Goal: Task Accomplishment & Management: Use online tool/utility

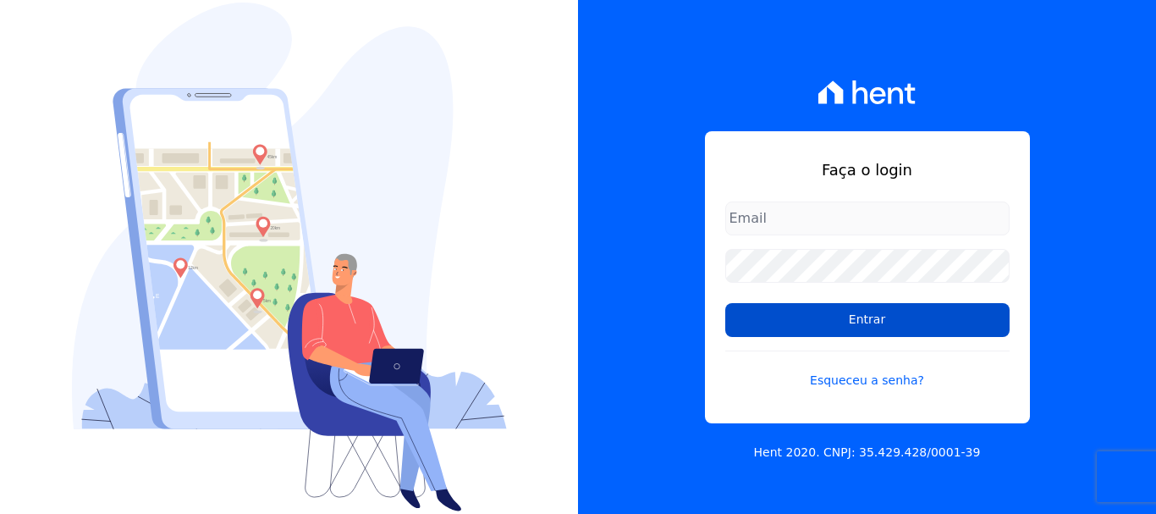
type input "[EMAIL_ADDRESS][DOMAIN_NAME]"
click at [739, 312] on input "Entrar" at bounding box center [867, 320] width 284 height 34
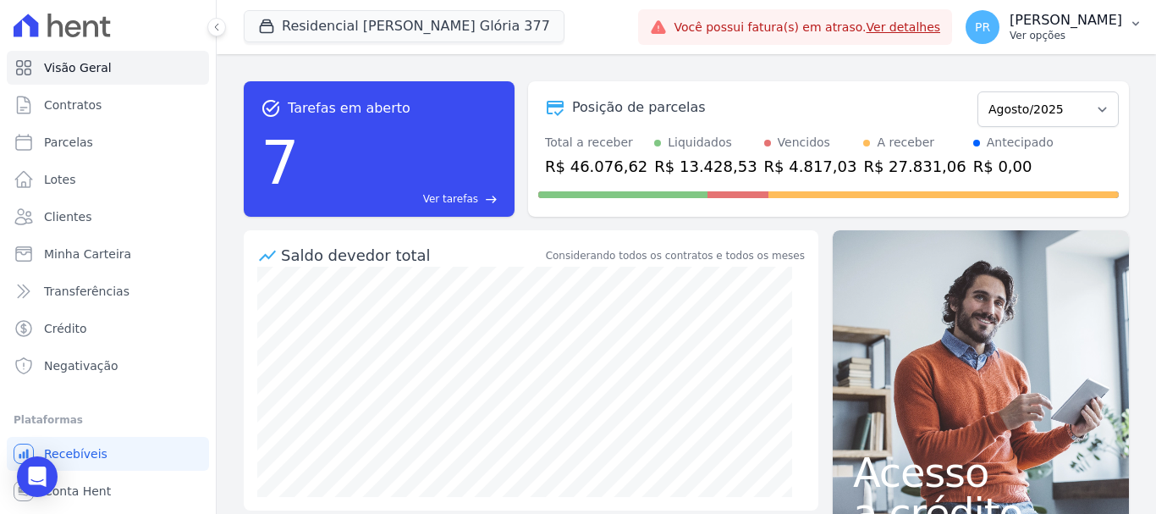
click at [1033, 41] on div "PR [PERSON_NAME] Ver opções" at bounding box center [1044, 27] width 157 height 34
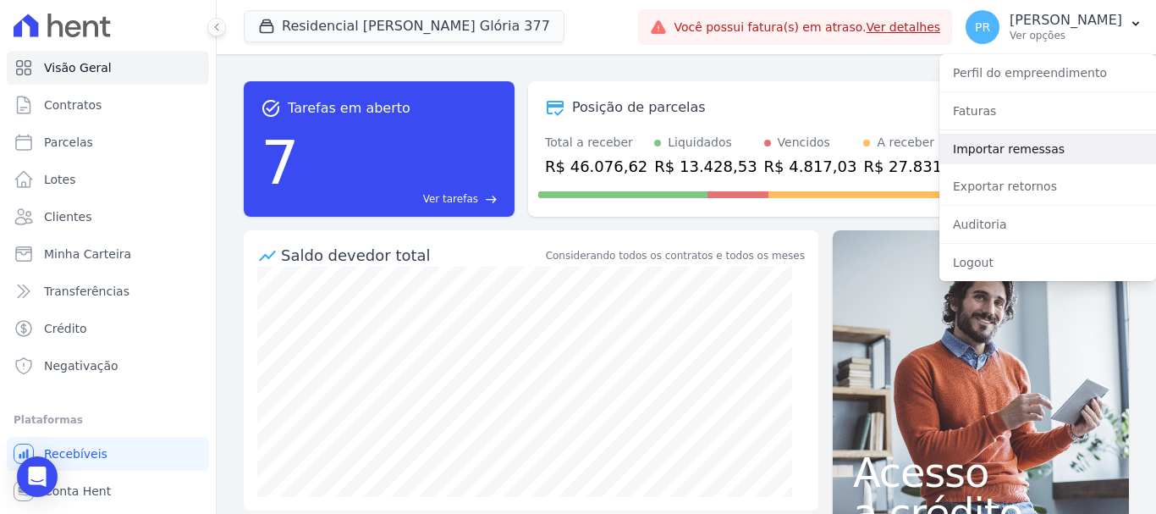
click at [1022, 153] on link "Importar remessas" at bounding box center [1047, 149] width 217 height 30
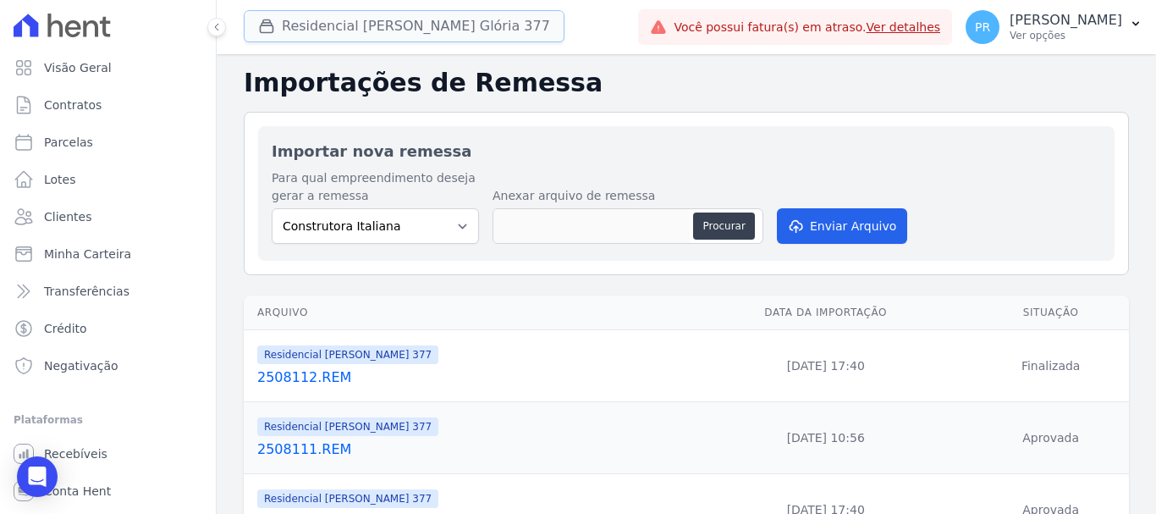
click at [422, 30] on button "Residencial Maria Da Glória 377" at bounding box center [404, 26] width 321 height 32
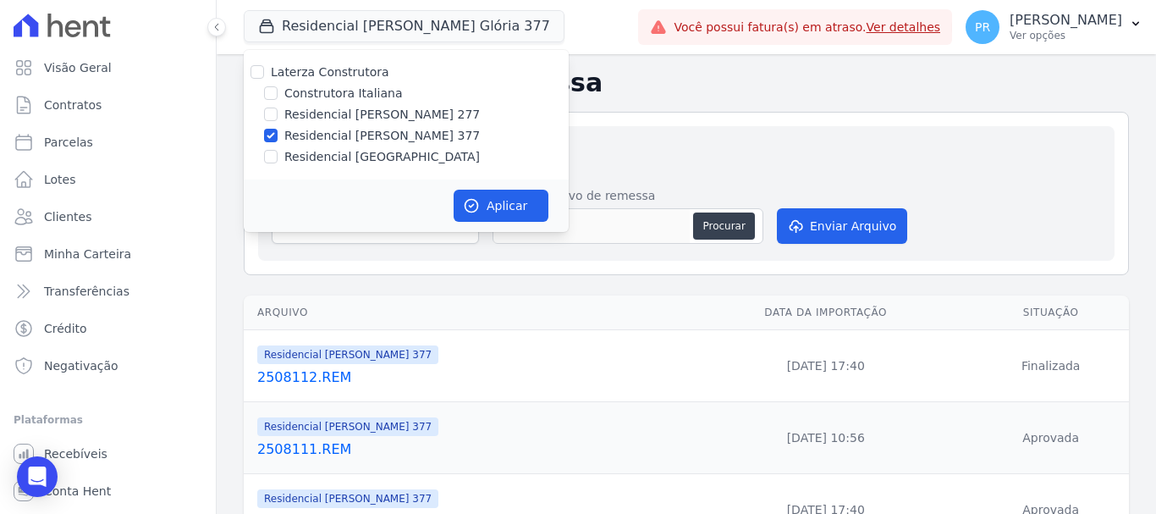
click at [377, 74] on div "Laterza Construtora" at bounding box center [406, 72] width 325 height 18
click at [374, 74] on label "Laterza Construtora" at bounding box center [330, 72] width 118 height 14
click at [264, 74] on input "Laterza Construtora" at bounding box center [258, 72] width 14 height 14
checkbox input "true"
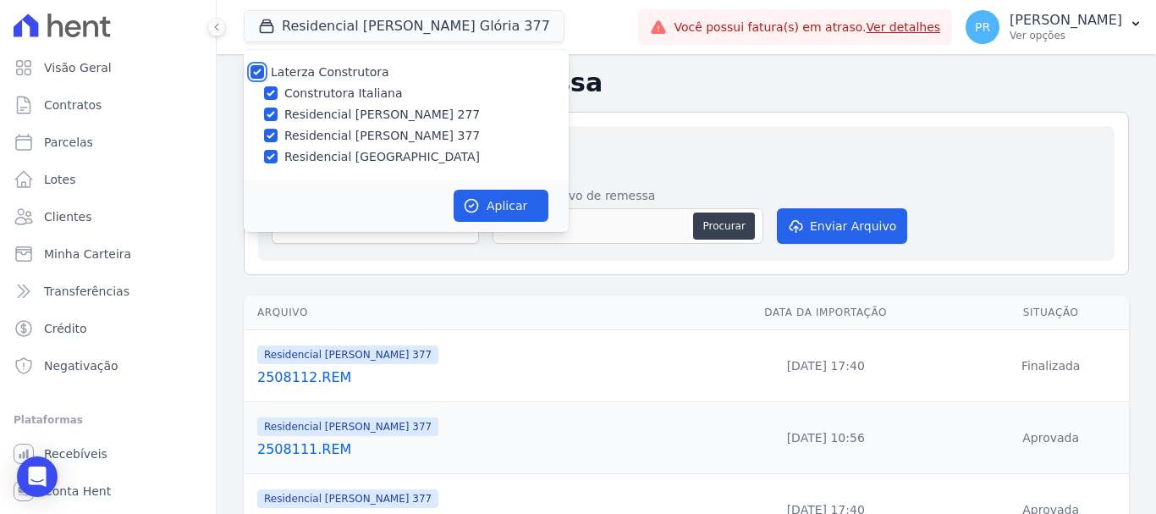
checkbox input "true"
click at [368, 75] on label "Laterza Construtora" at bounding box center [330, 72] width 118 height 14
click at [264, 75] on input "Laterza Construtora" at bounding box center [258, 72] width 14 height 14
checkbox input "false"
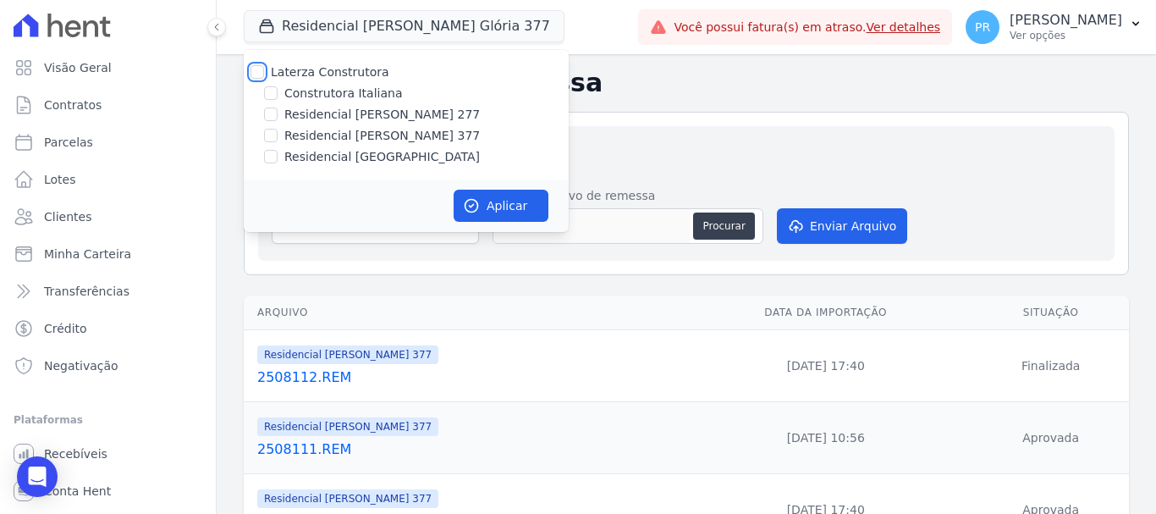
checkbox input "false"
click at [372, 86] on label "Construtora Italiana" at bounding box center [343, 94] width 118 height 18
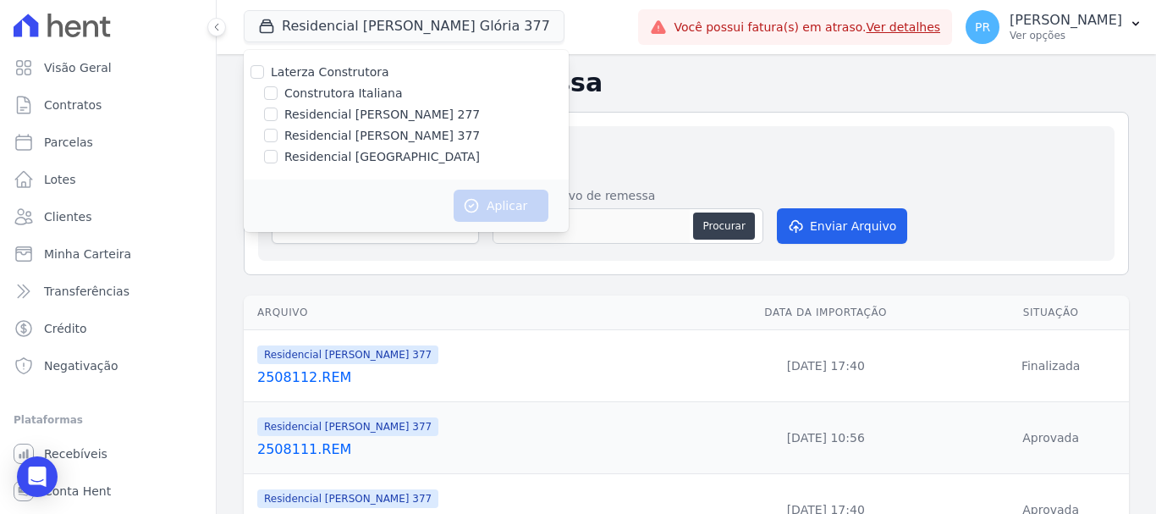
click at [278, 86] on input "Construtora Italiana" at bounding box center [271, 93] width 14 height 14
checkbox input "true"
click at [467, 187] on div "Aplicar" at bounding box center [406, 205] width 325 height 52
click at [477, 205] on icon "button" at bounding box center [472, 206] width 13 height 13
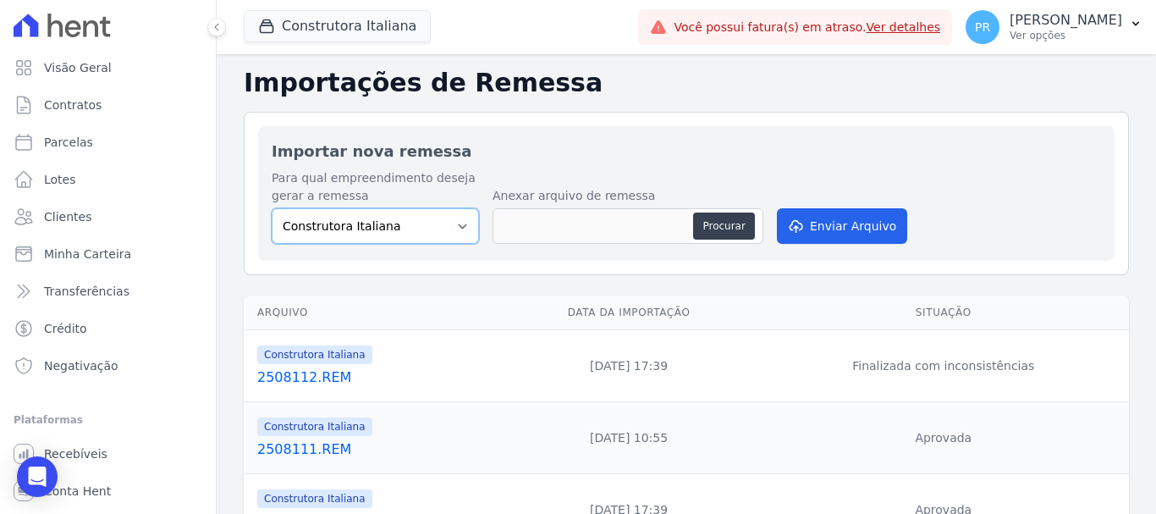
click at [392, 223] on select "Construtora Italiana Residencial Maria da Glória 277 Residencial Maria da Glóri…" at bounding box center [375, 226] width 207 height 36
click at [684, 121] on div "Importar nova remessa Para qual empreendimento deseja gerar a remessa Construto…" at bounding box center [686, 193] width 885 height 163
click at [732, 228] on button "Procurar" at bounding box center [723, 225] width 61 height 27
type input "2508121.REM"
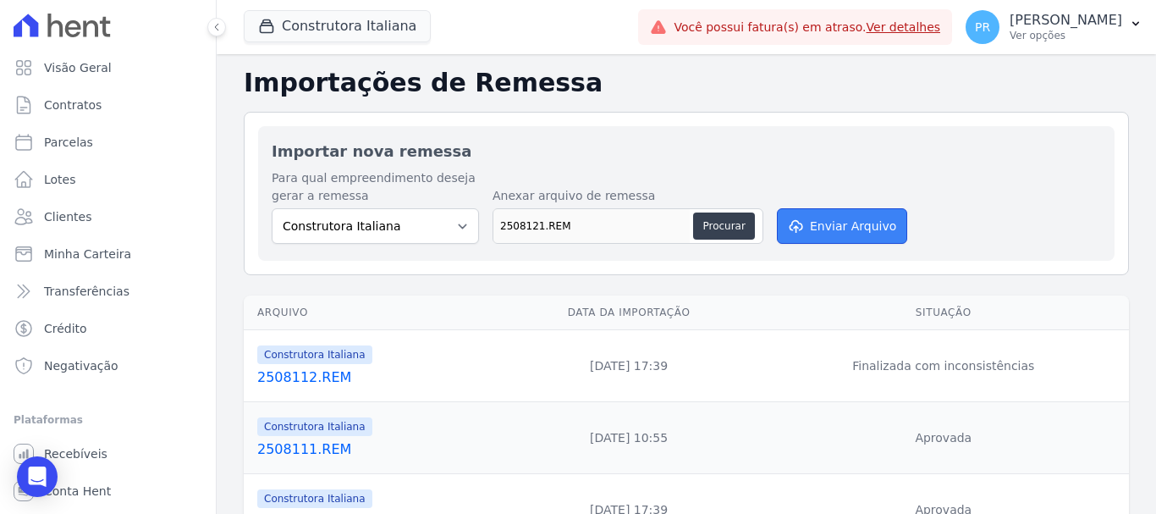
click at [826, 228] on button "Enviar Arquivo" at bounding box center [842, 226] width 130 height 36
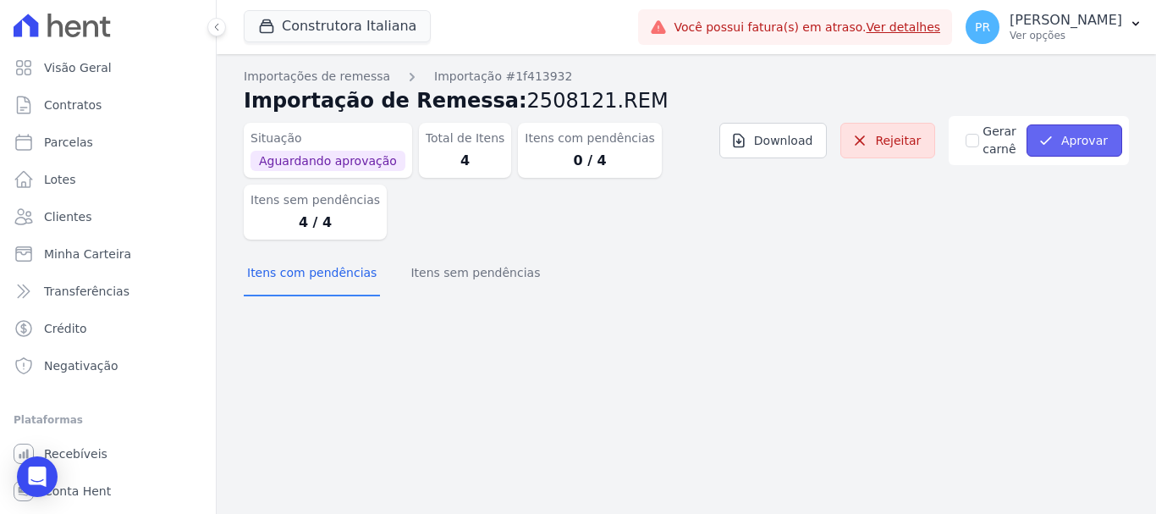
click at [1039, 143] on button "Aprovar" at bounding box center [1075, 140] width 96 height 32
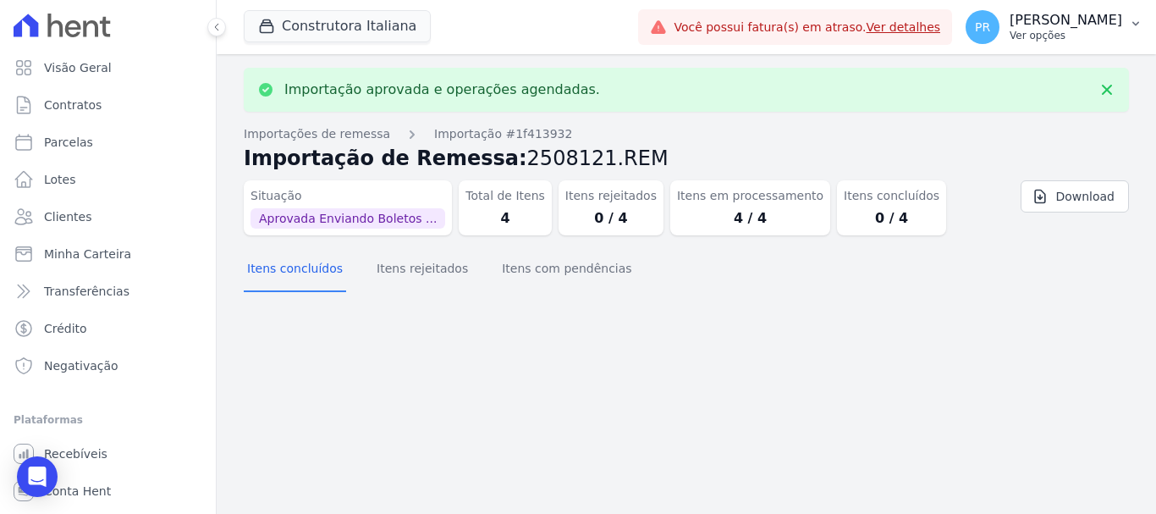
click at [1041, 12] on p "Pamela Rocha" at bounding box center [1066, 20] width 113 height 17
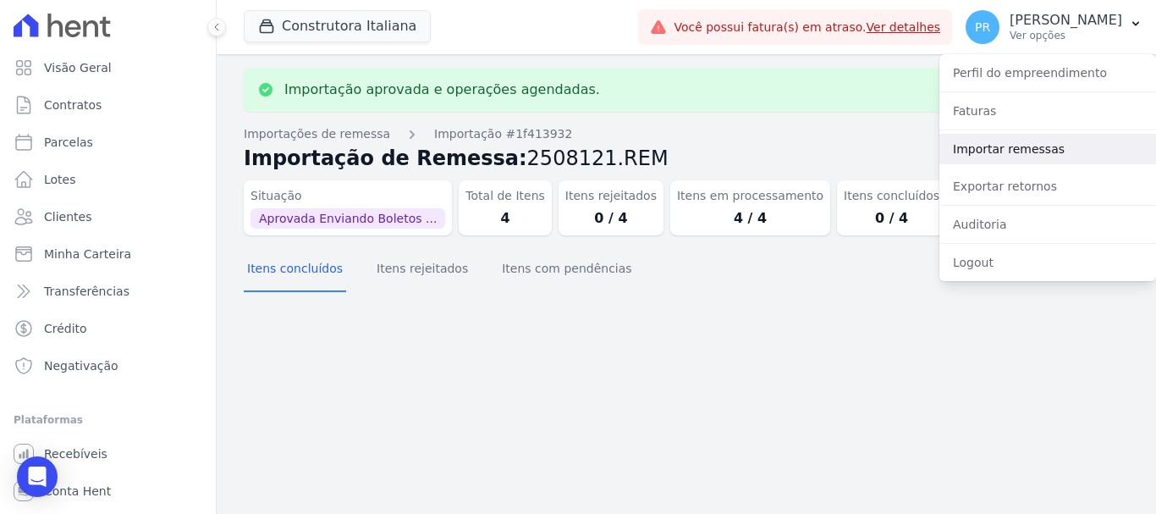
click at [1015, 144] on link "Importar remessas" at bounding box center [1047, 149] width 217 height 30
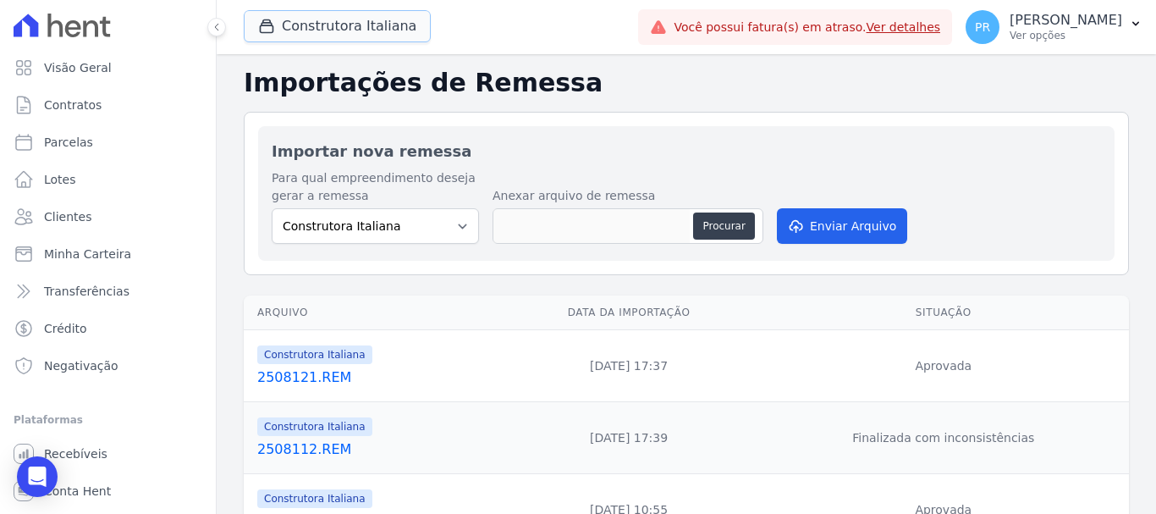
click at [331, 37] on button "Construtora Italiana" at bounding box center [337, 26] width 187 height 32
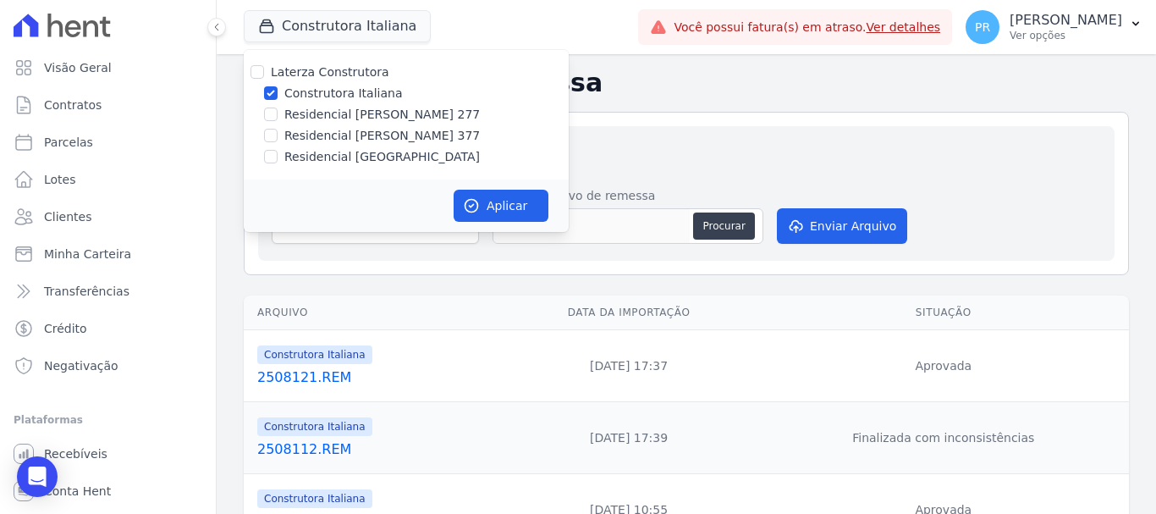
click at [325, 95] on label "Construtora Italiana" at bounding box center [343, 94] width 118 height 18
click at [278, 95] on input "Construtora Italiana" at bounding box center [271, 93] width 14 height 14
checkbox input "false"
click at [325, 120] on label "Residencial Maria da Glória 277" at bounding box center [382, 115] width 196 height 18
click at [278, 120] on input "Residencial Maria da Glória 277" at bounding box center [271, 114] width 14 height 14
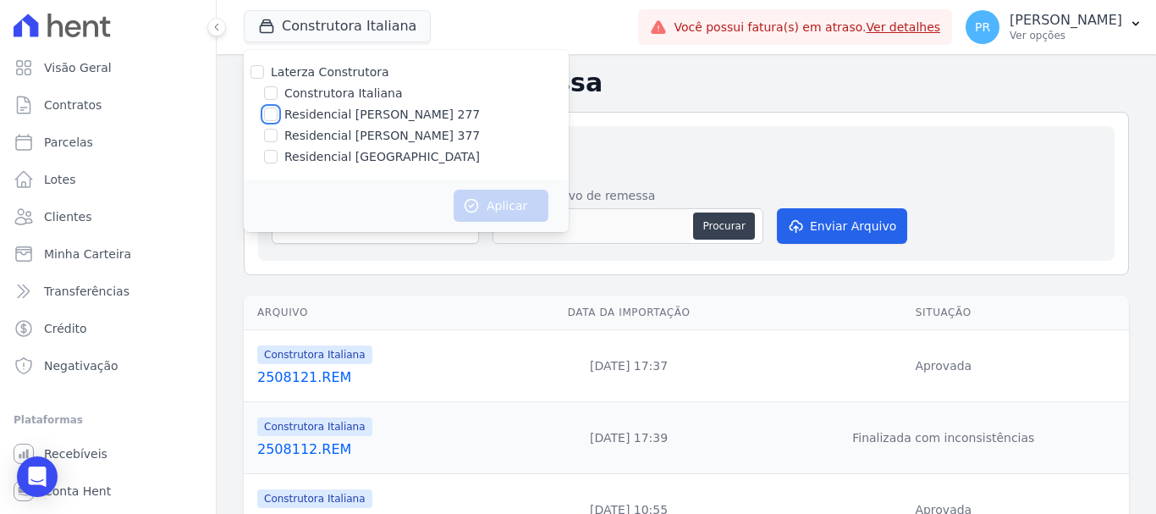
checkbox input "true"
drag, startPoint x: 488, startPoint y: 203, endPoint x: 307, endPoint y: 243, distance: 185.4
click at [488, 203] on button "Aplicar" at bounding box center [501, 206] width 95 height 32
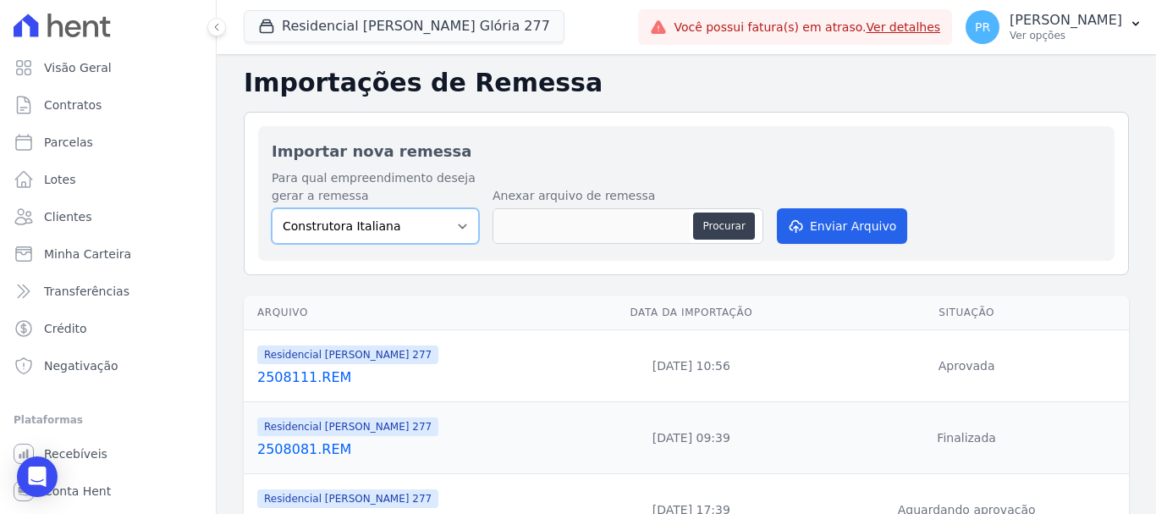
click at [410, 214] on select "Construtora Italiana Residencial Maria da Glória 277 Residencial Maria da Glóri…" at bounding box center [375, 226] width 207 height 36
select select "7d698934-b935-4dc9-aa46-576f3138731b"
click at [272, 208] on select "Construtora Italiana Residencial Maria da Glória 277 Residencial Maria da Glóri…" at bounding box center [375, 226] width 207 height 36
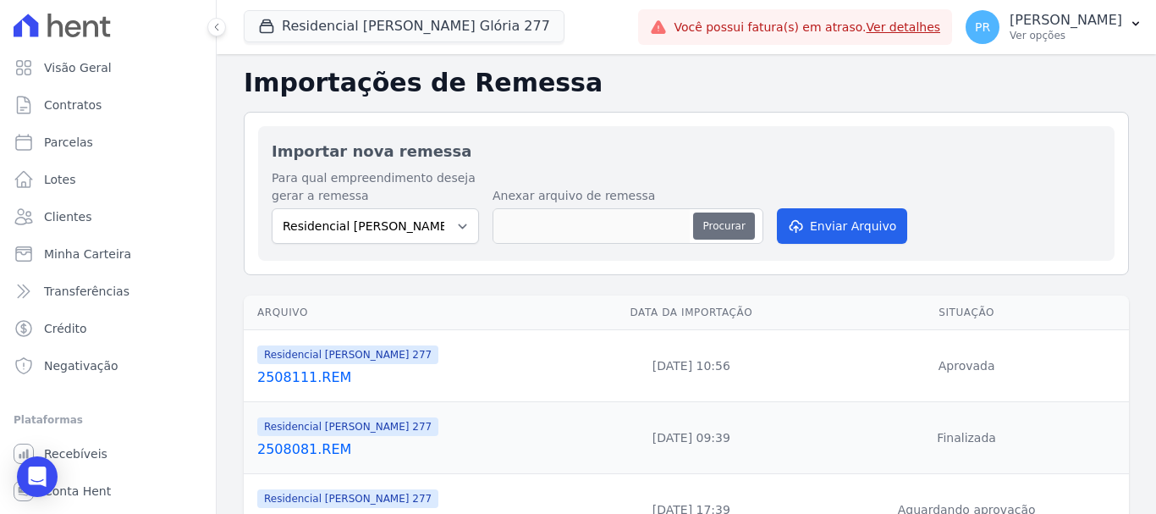
click at [711, 237] on button "Procurar" at bounding box center [723, 225] width 61 height 27
type input "2508121.REM"
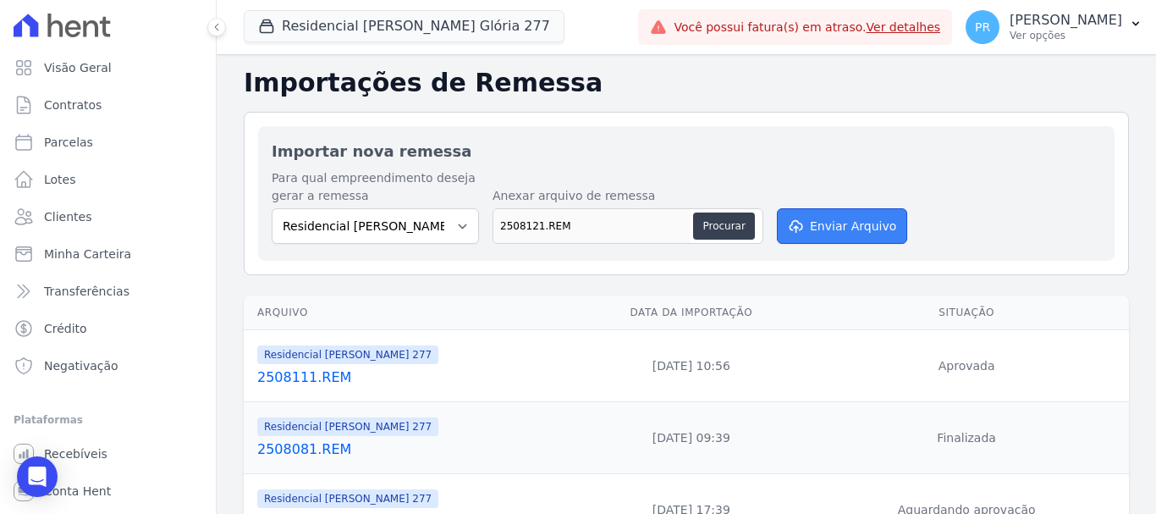
click at [818, 227] on button "Enviar Arquivo" at bounding box center [842, 226] width 130 height 36
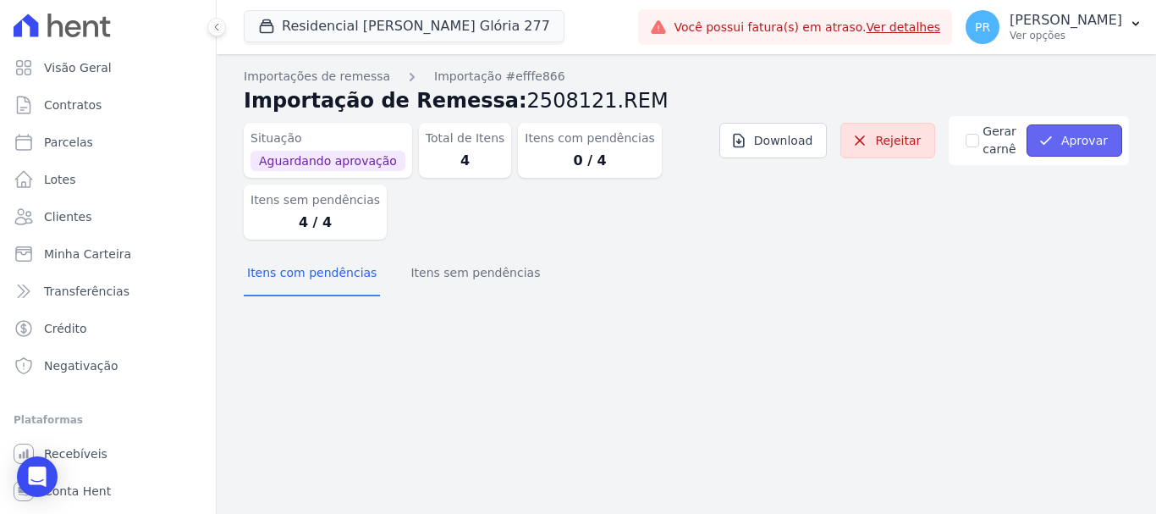
click at [1078, 141] on button "Aprovar" at bounding box center [1075, 140] width 96 height 32
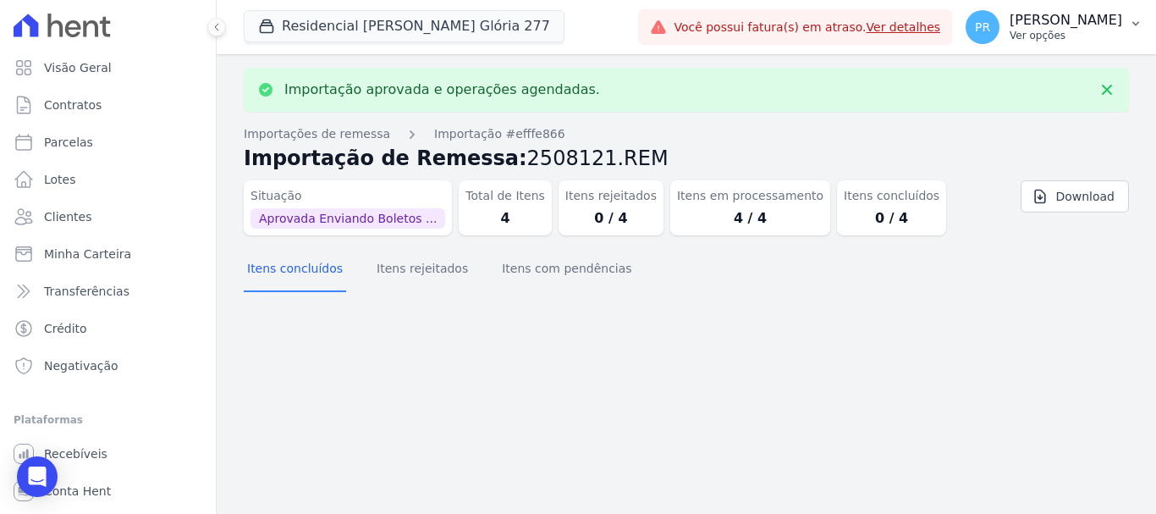
click at [1064, 26] on p "Pamela Rocha" at bounding box center [1066, 20] width 113 height 17
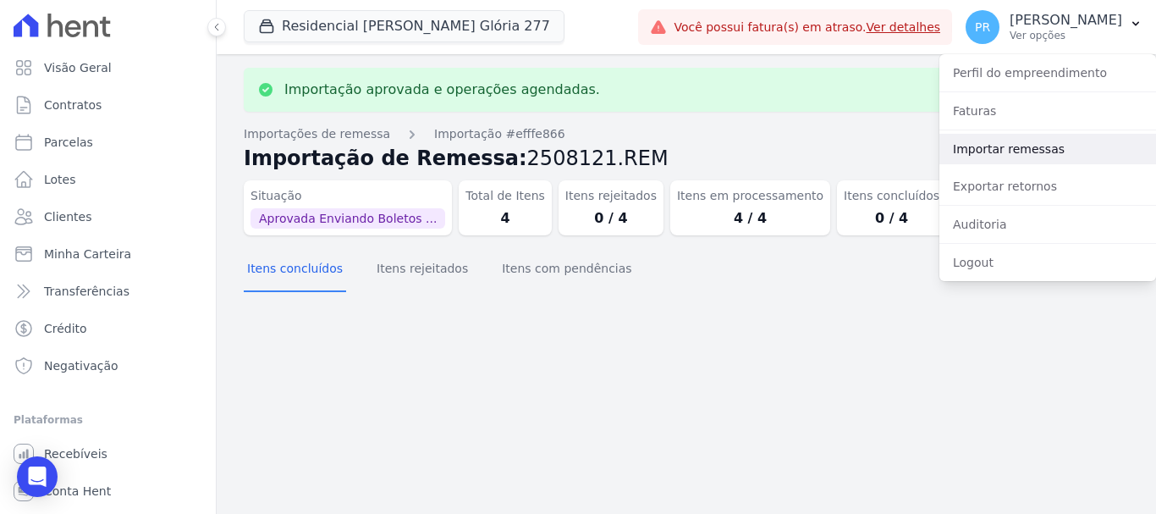
click at [984, 141] on link "Importar remessas" at bounding box center [1047, 149] width 217 height 30
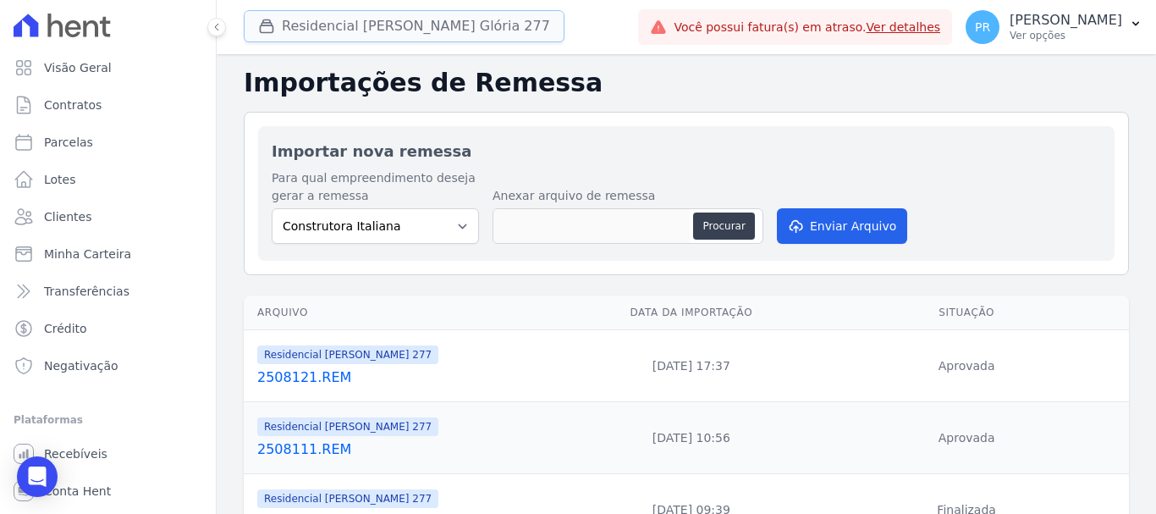
click at [391, 22] on button "Residencial Maria Da Glória 277" at bounding box center [404, 26] width 321 height 32
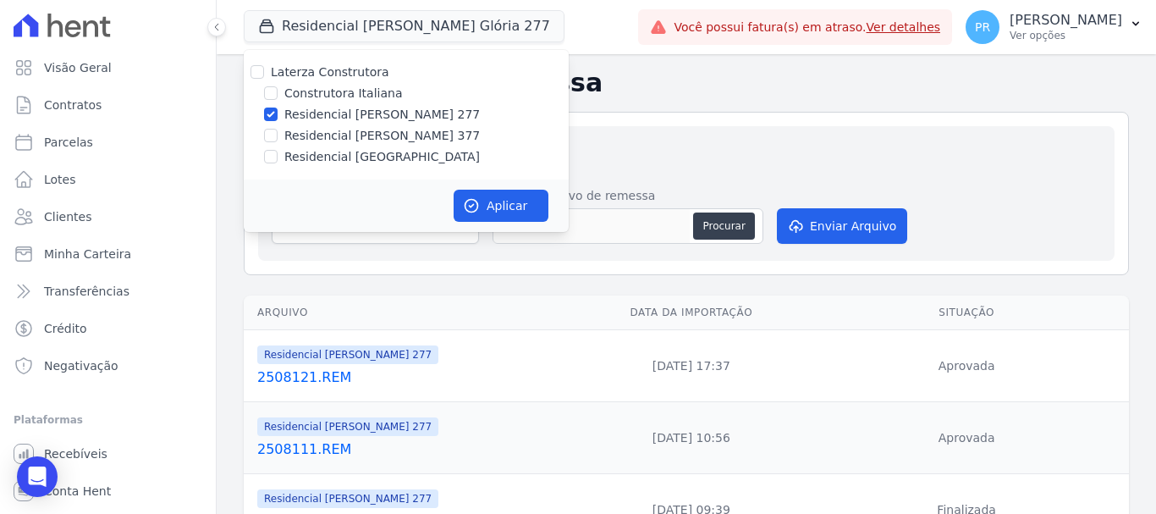
click at [339, 107] on label "Residencial Maria da Glória 277" at bounding box center [382, 115] width 196 height 18
click at [278, 107] on input "Residencial Maria da Glória 277" at bounding box center [271, 114] width 14 height 14
checkbox input "false"
click at [336, 135] on label "Residencial Maria da Glória 377" at bounding box center [382, 136] width 196 height 18
click at [278, 135] on input "Residencial Maria da Glória 377" at bounding box center [271, 136] width 14 height 14
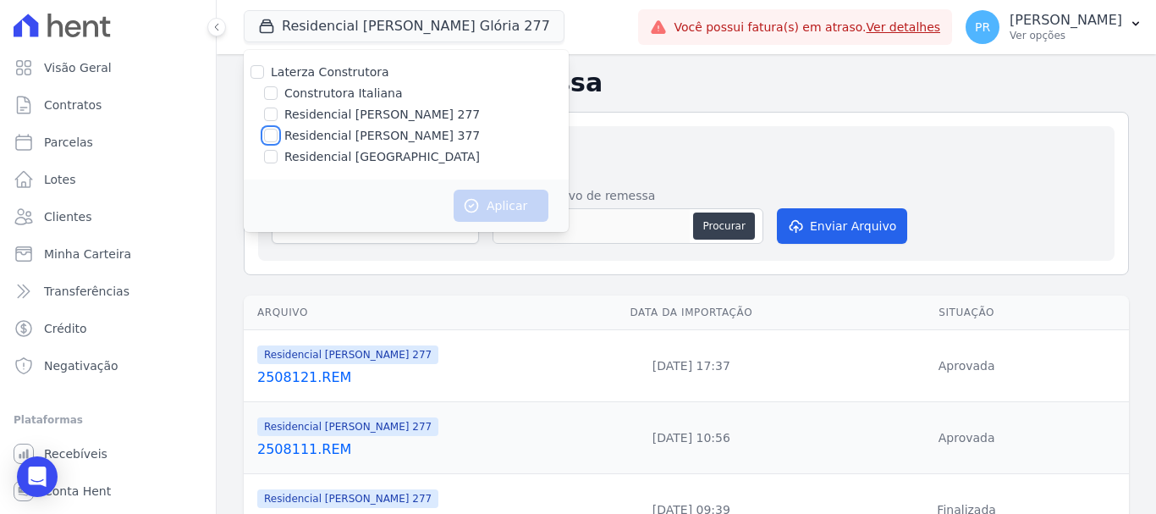
checkbox input "true"
click at [504, 199] on button "Aplicar" at bounding box center [501, 206] width 95 height 32
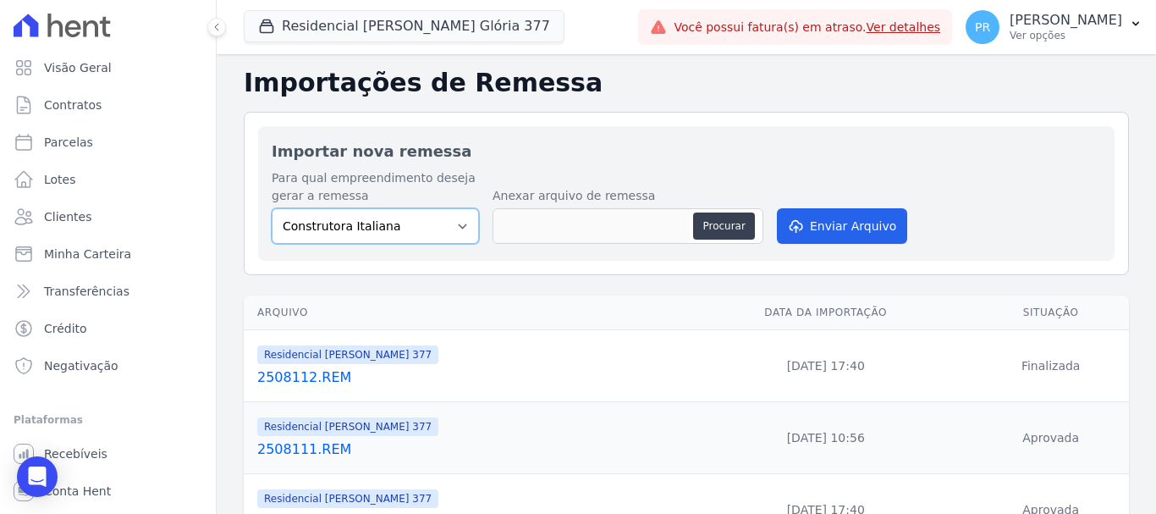
drag, startPoint x: 430, startPoint y: 226, endPoint x: 425, endPoint y: 240, distance: 14.5
click at [430, 226] on select "Construtora Italiana Residencial Maria da Glória 277 Residencial Maria da Glóri…" at bounding box center [375, 226] width 207 height 36
click at [272, 208] on select "Construtora Italiana Residencial Maria da Glória 277 Residencial Maria da Glóri…" at bounding box center [375, 226] width 207 height 36
drag, startPoint x: 446, startPoint y: 224, endPoint x: 434, endPoint y: 238, distance: 18.0
click at [446, 224] on select "Construtora Italiana Residencial Maria da Glória 277 Residencial Maria da Glóri…" at bounding box center [375, 226] width 207 height 36
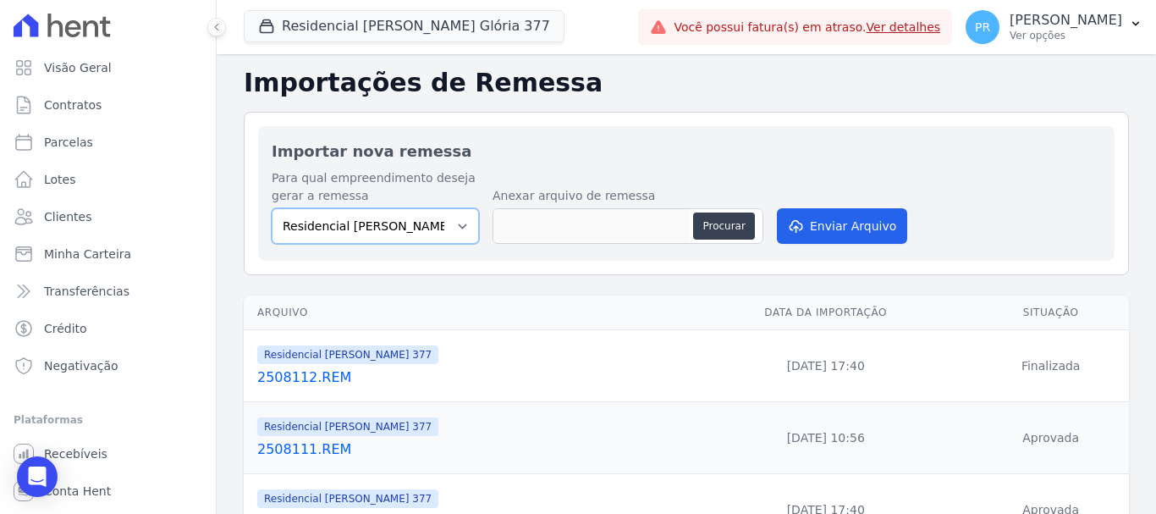
select select "6440c0a1-232b-4aa1-adfe-88cb95fffe46"
click at [272, 208] on select "Construtora Italiana Residencial Maria da Glória 277 Residencial Maria da Glóri…" at bounding box center [375, 226] width 207 height 36
click at [453, 20] on button "Residencial Maria Da Glória 377" at bounding box center [404, 26] width 321 height 32
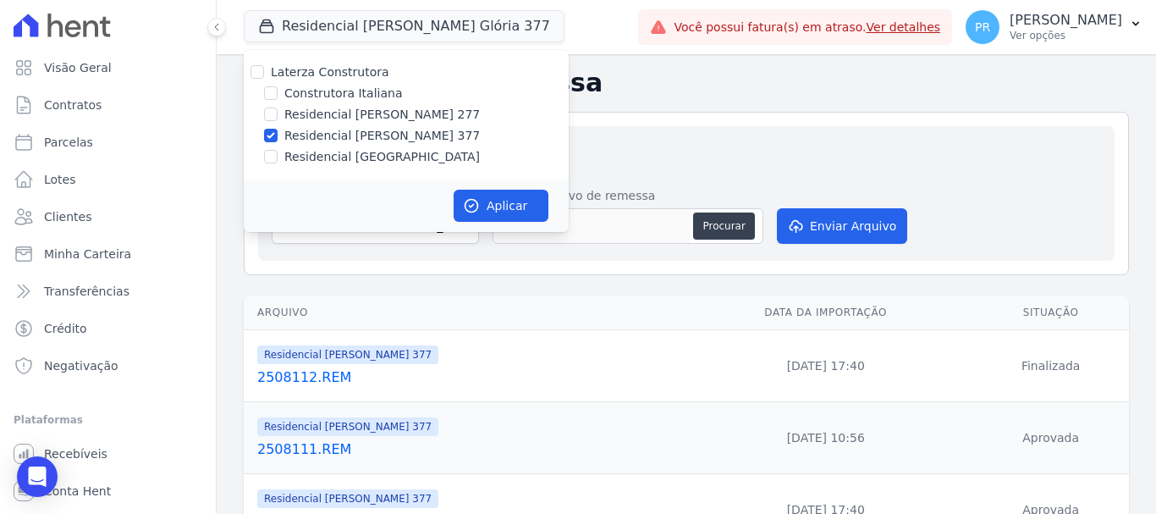
click at [722, 123] on div "Importar nova remessa Para qual empreendimento deseja gerar a remessa Construto…" at bounding box center [686, 193] width 885 height 163
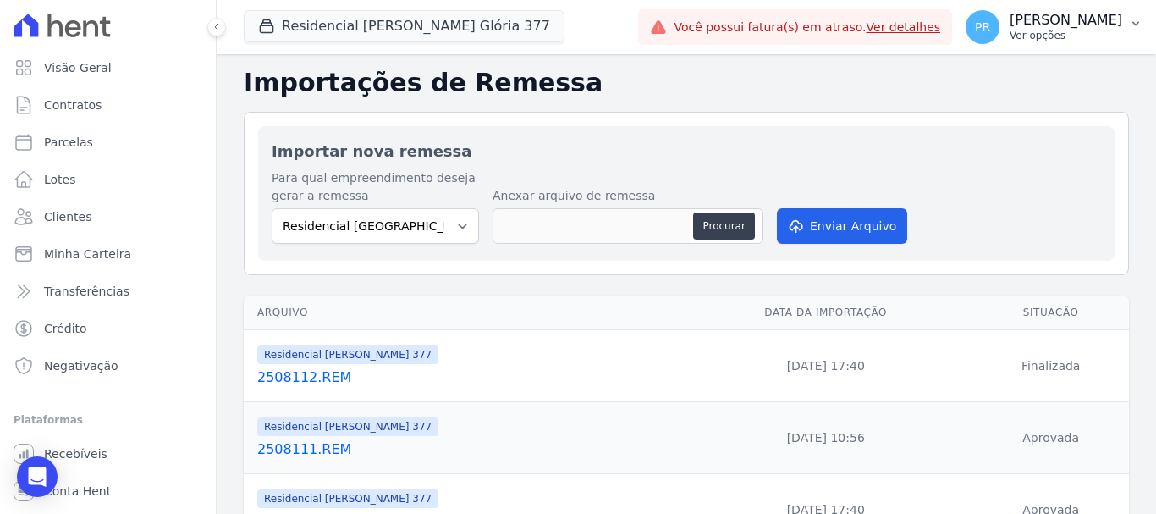
click at [1031, 27] on div "PR Pamela Rocha Ver opções" at bounding box center [1044, 27] width 157 height 34
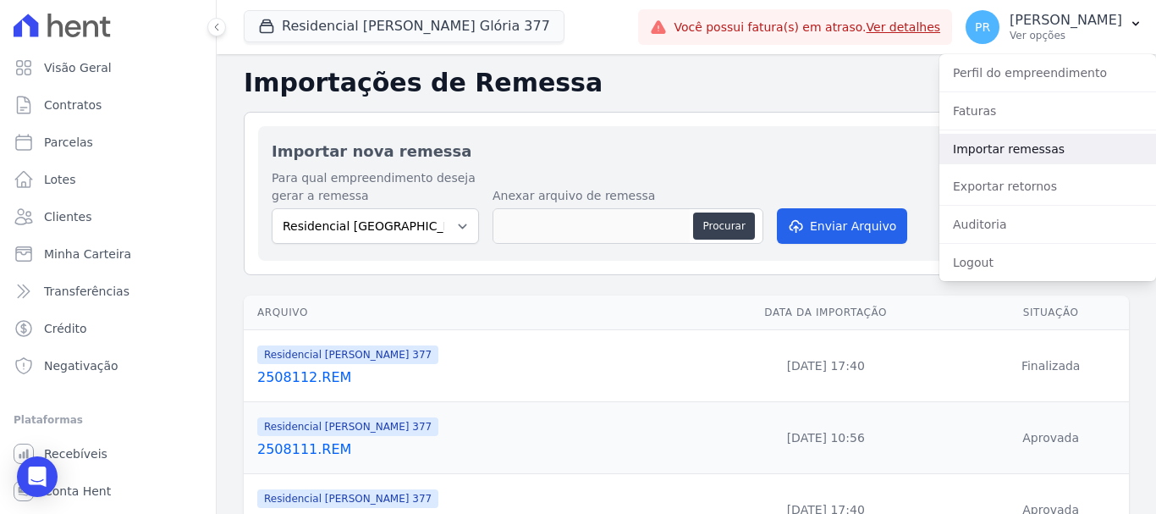
click at [1006, 147] on link "Importar remessas" at bounding box center [1047, 149] width 217 height 30
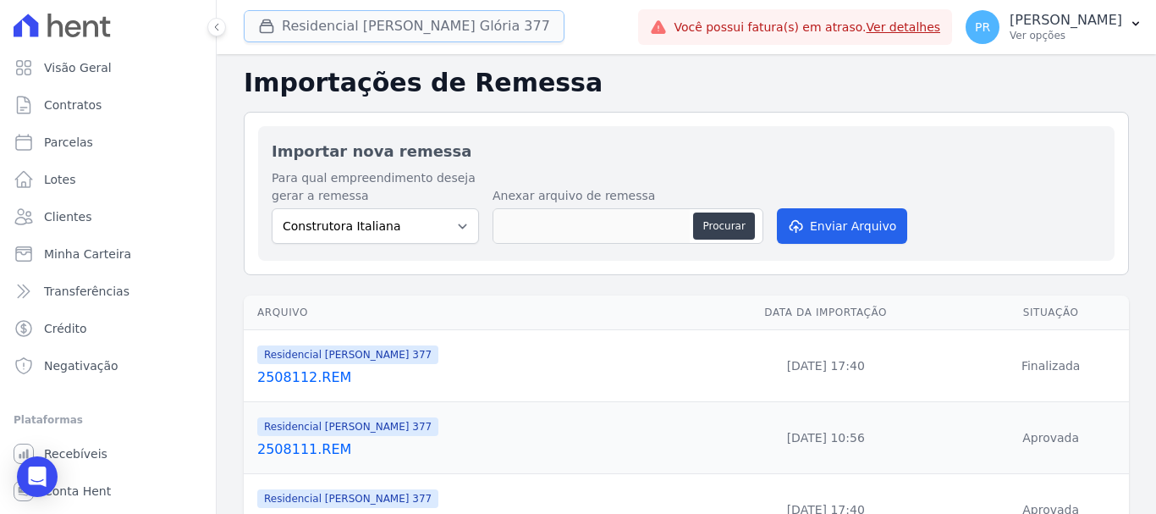
click at [314, 30] on button "Residencial Maria Da Glória 377" at bounding box center [404, 26] width 321 height 32
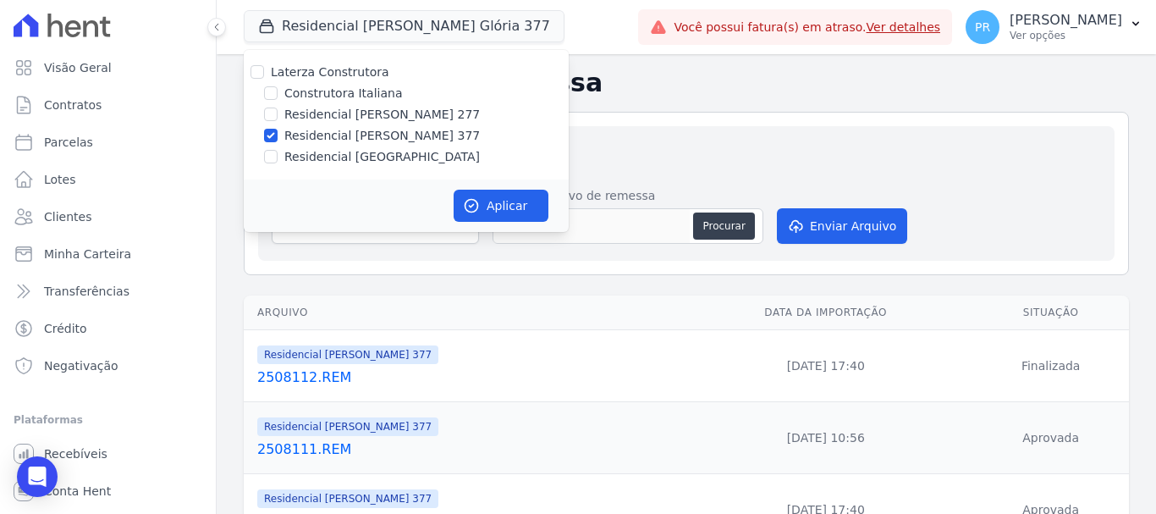
click at [321, 68] on label "Laterza Construtora" at bounding box center [330, 72] width 118 height 14
click at [264, 68] on input "Laterza Construtora" at bounding box center [258, 72] width 14 height 14
checkbox input "true"
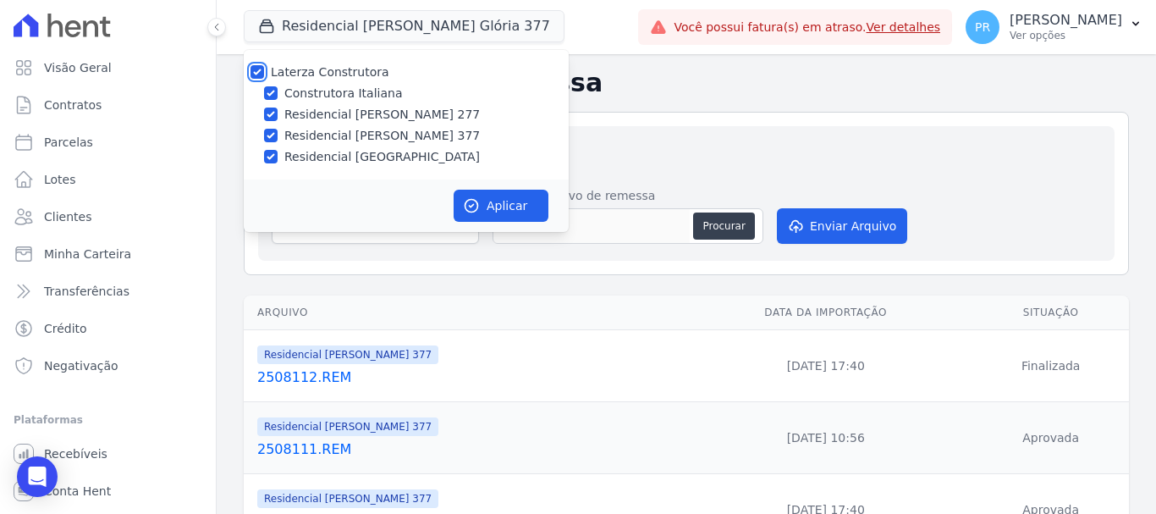
checkbox input "true"
click at [492, 212] on button "Aplicar" at bounding box center [501, 206] width 95 height 32
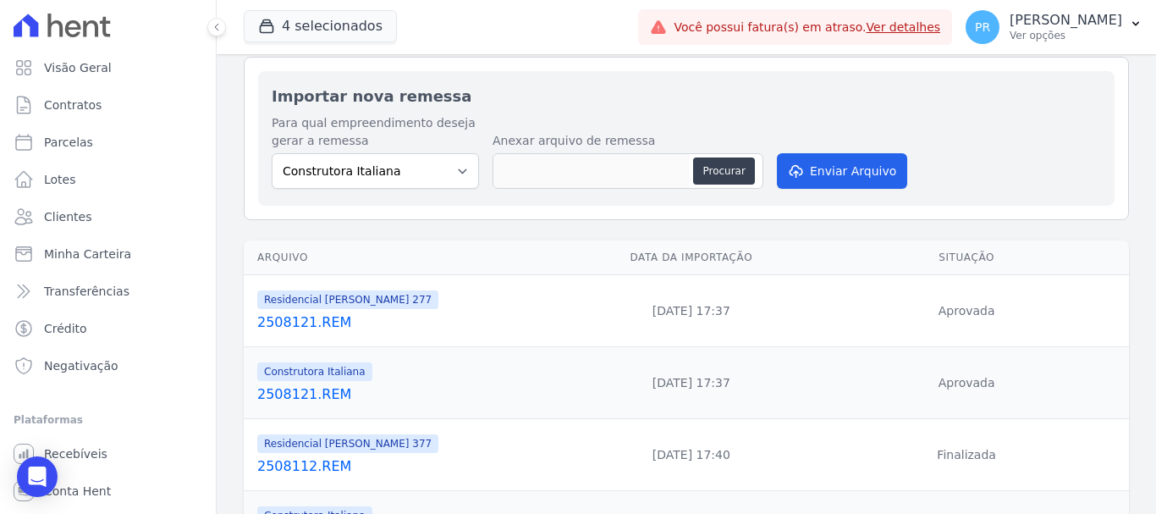
scroll to position [85, 0]
